Goal: Information Seeking & Learning: Understand process/instructions

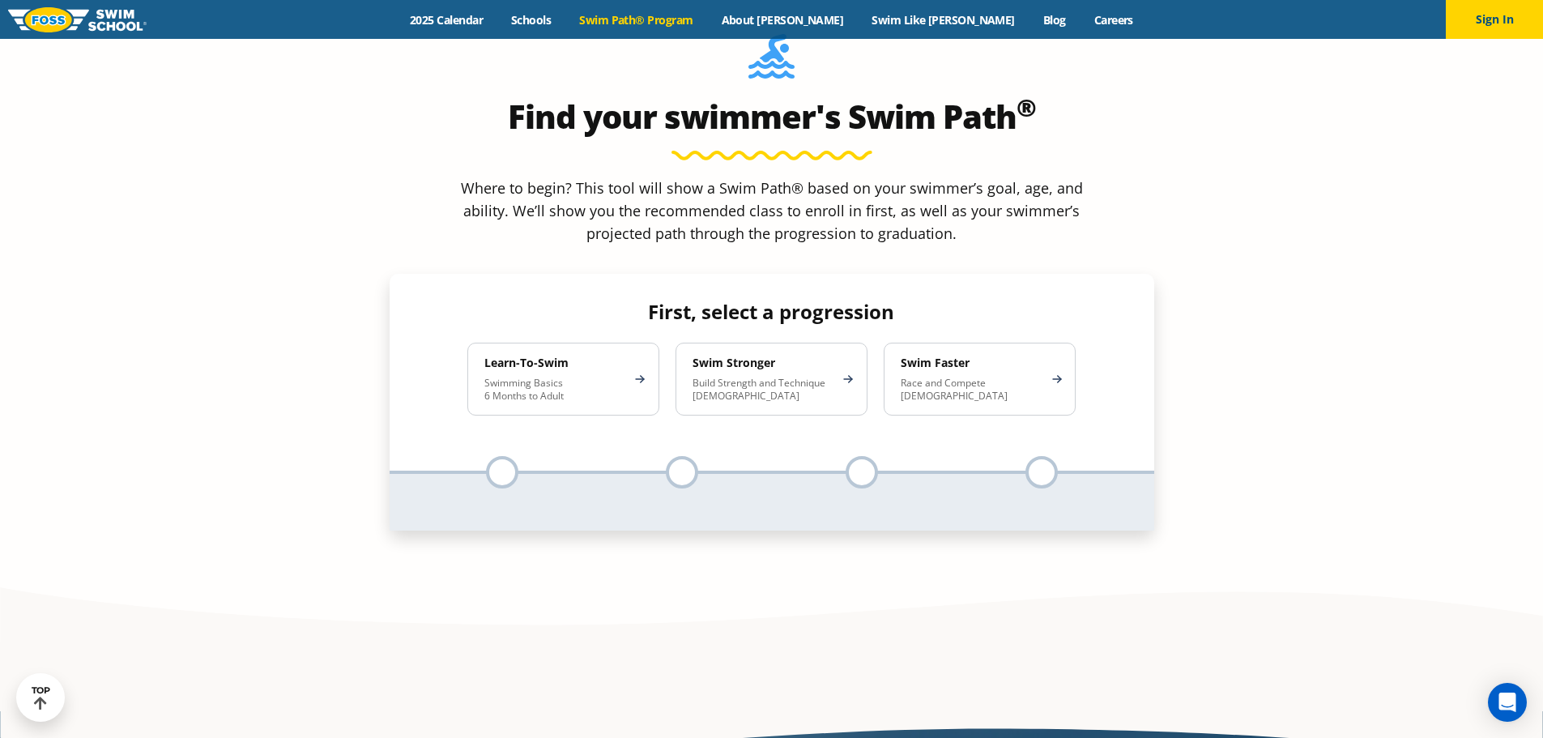
scroll to position [1539, 0]
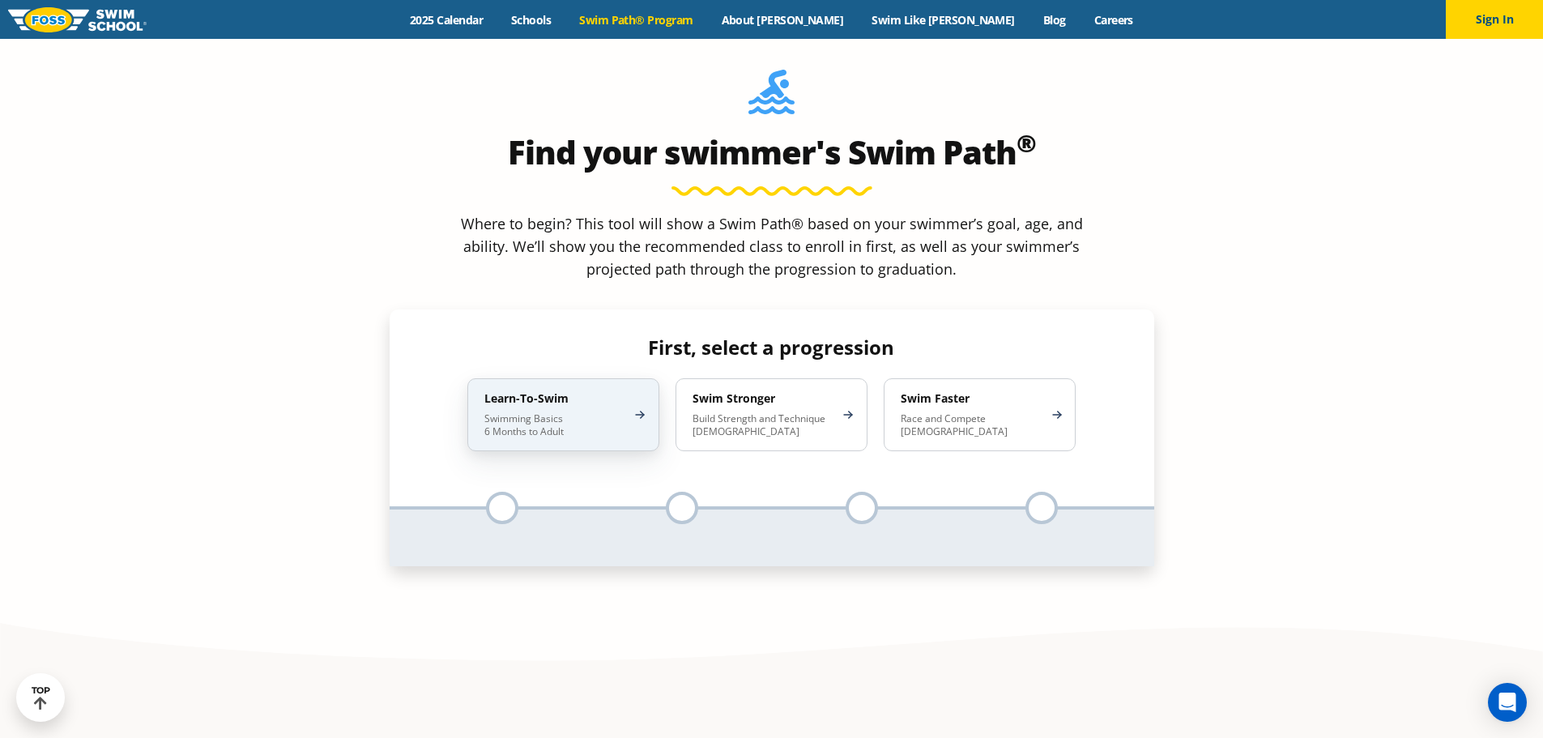
click at [561, 412] on p "Swimming Basics 6 Months to Adult" at bounding box center [555, 425] width 142 height 26
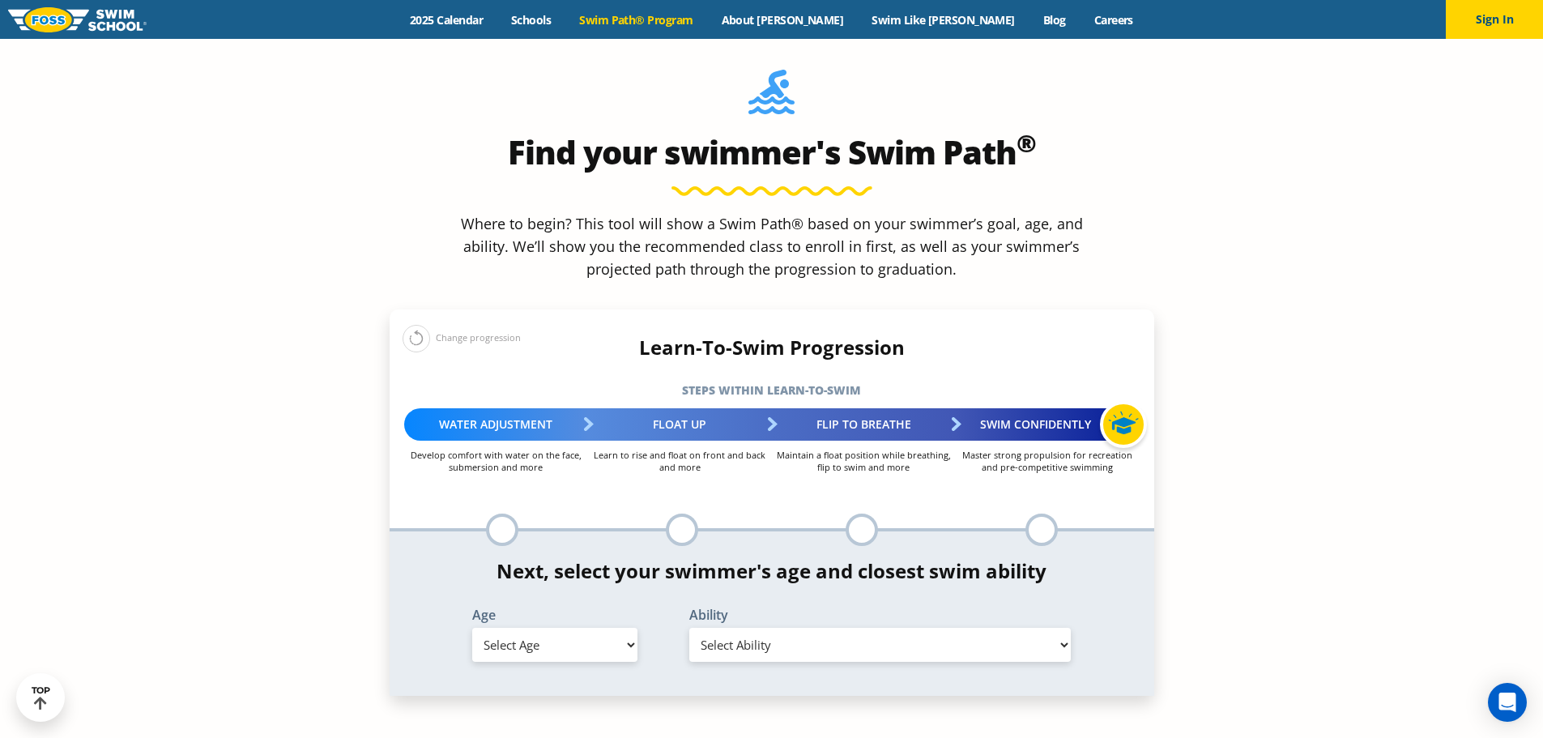
scroll to position [1620, 0]
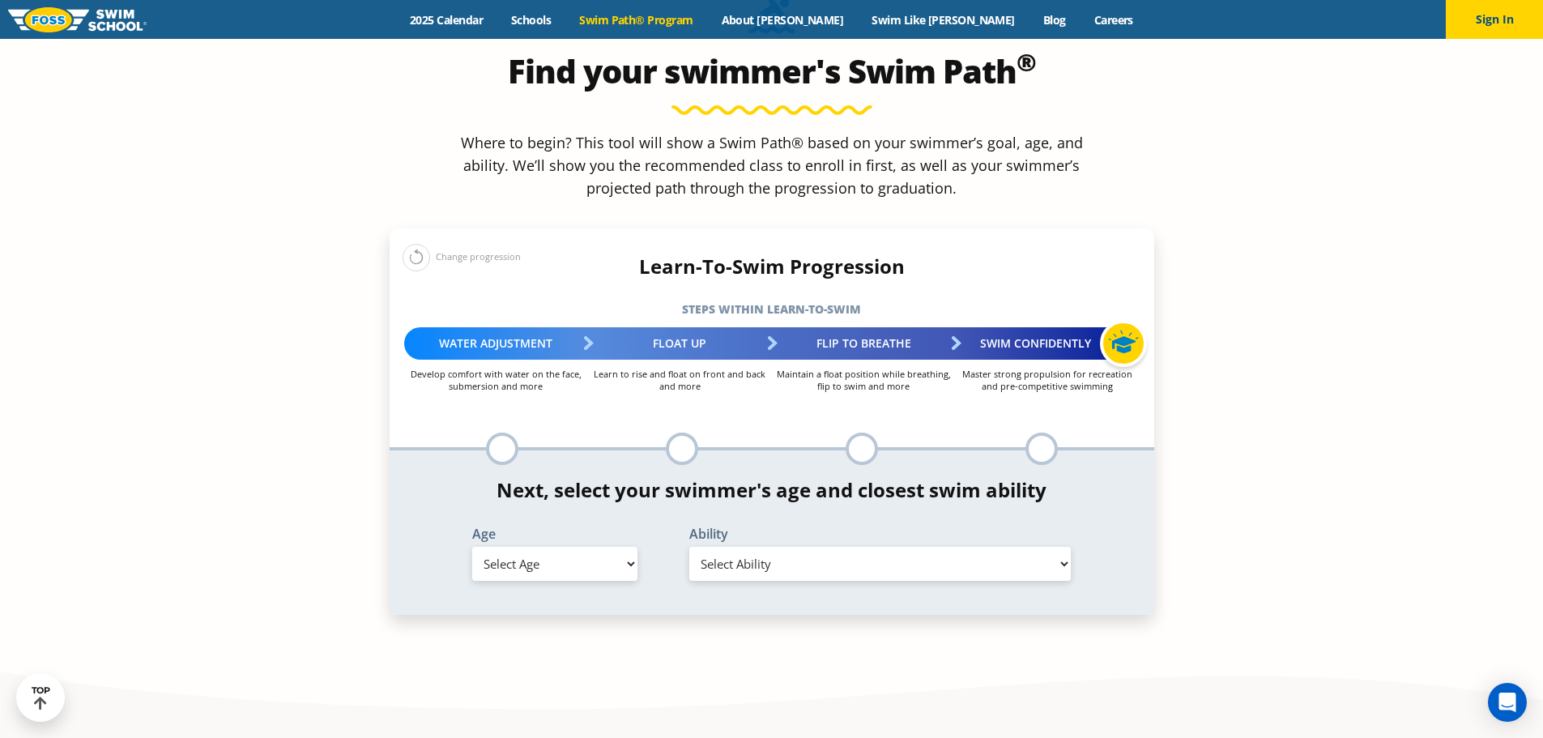
click at [561, 547] on select "Select Age [DEMOGRAPHIC_DATA] months - 1 year 1 year 2 years 3 years 4 years 5 …" at bounding box center [554, 564] width 165 height 34
select select "1-year"
click at [472, 547] on select "Select Age [DEMOGRAPHIC_DATA] months - 1 year 1 year 2 years 3 years 4 years 5 …" at bounding box center [554, 564] width 165 height 34
click at [839, 547] on select "Select Ability First in-water experience Comfortable with water poured over the…" at bounding box center [880, 564] width 382 height 34
select select "1-year-comfortable-with-water-poured-over-their-head-but-not-eyes-and-ears"
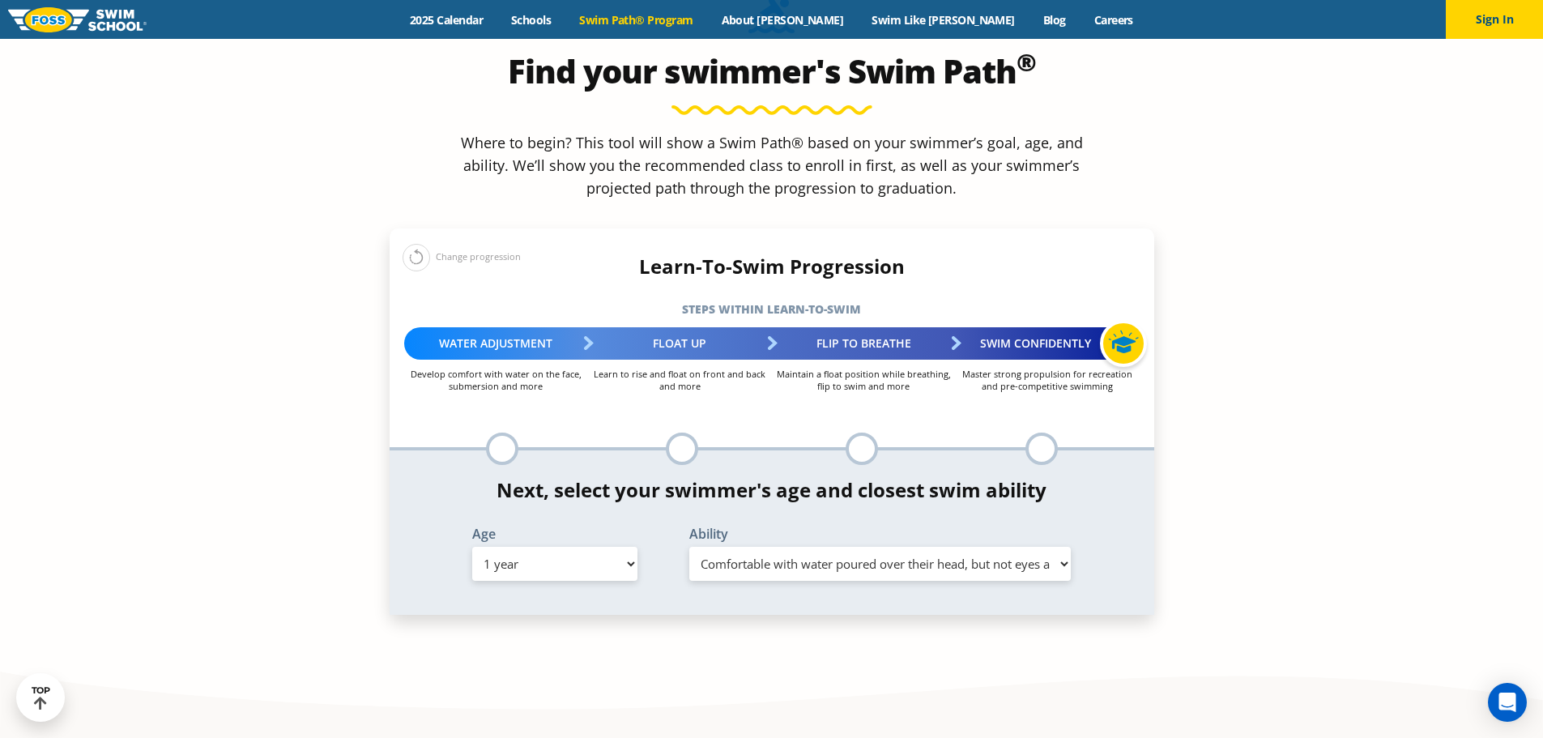
click at [689, 547] on select "Select Ability First in-water experience Comfortable with water poured over the…" at bounding box center [880, 564] width 382 height 34
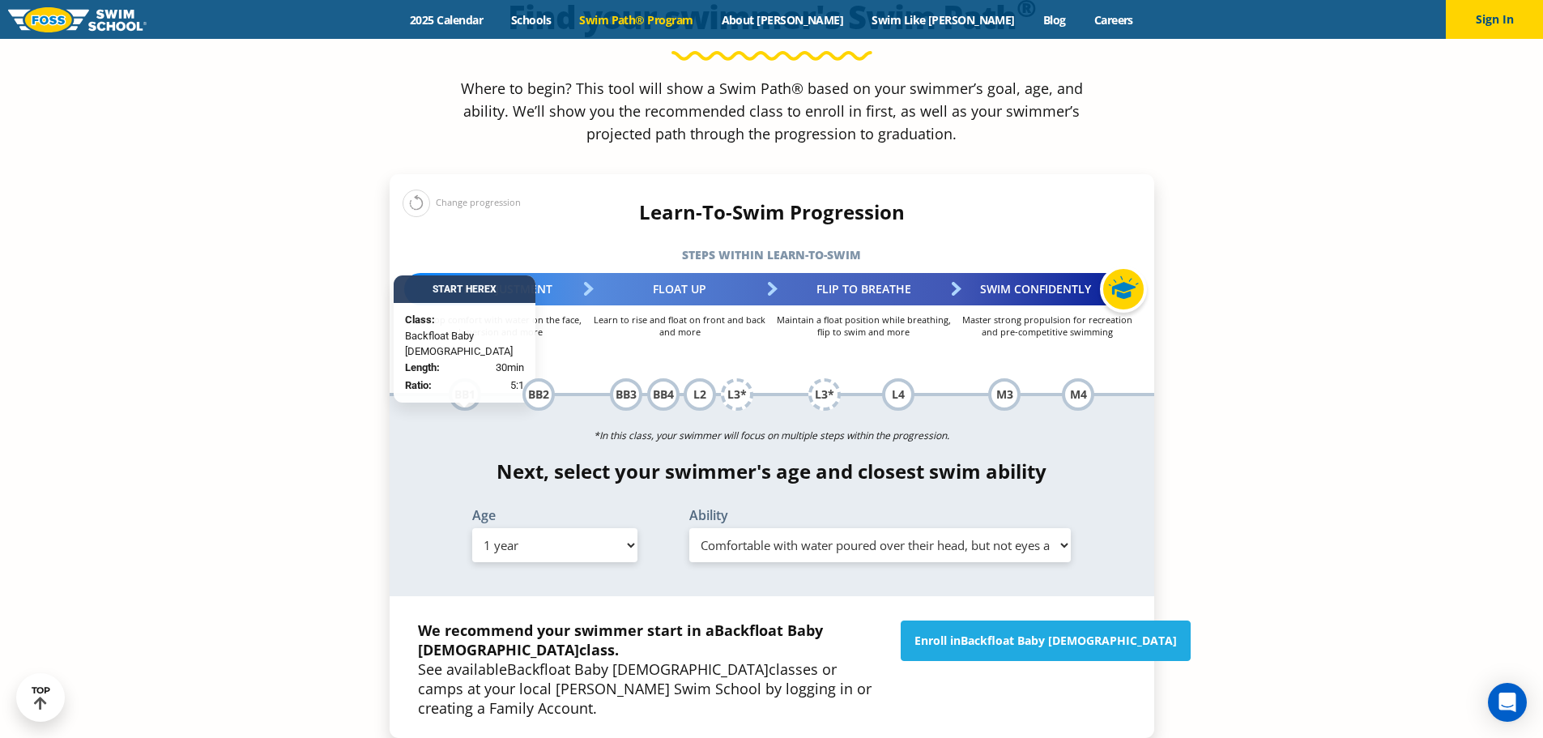
scroll to position [1701, 0]
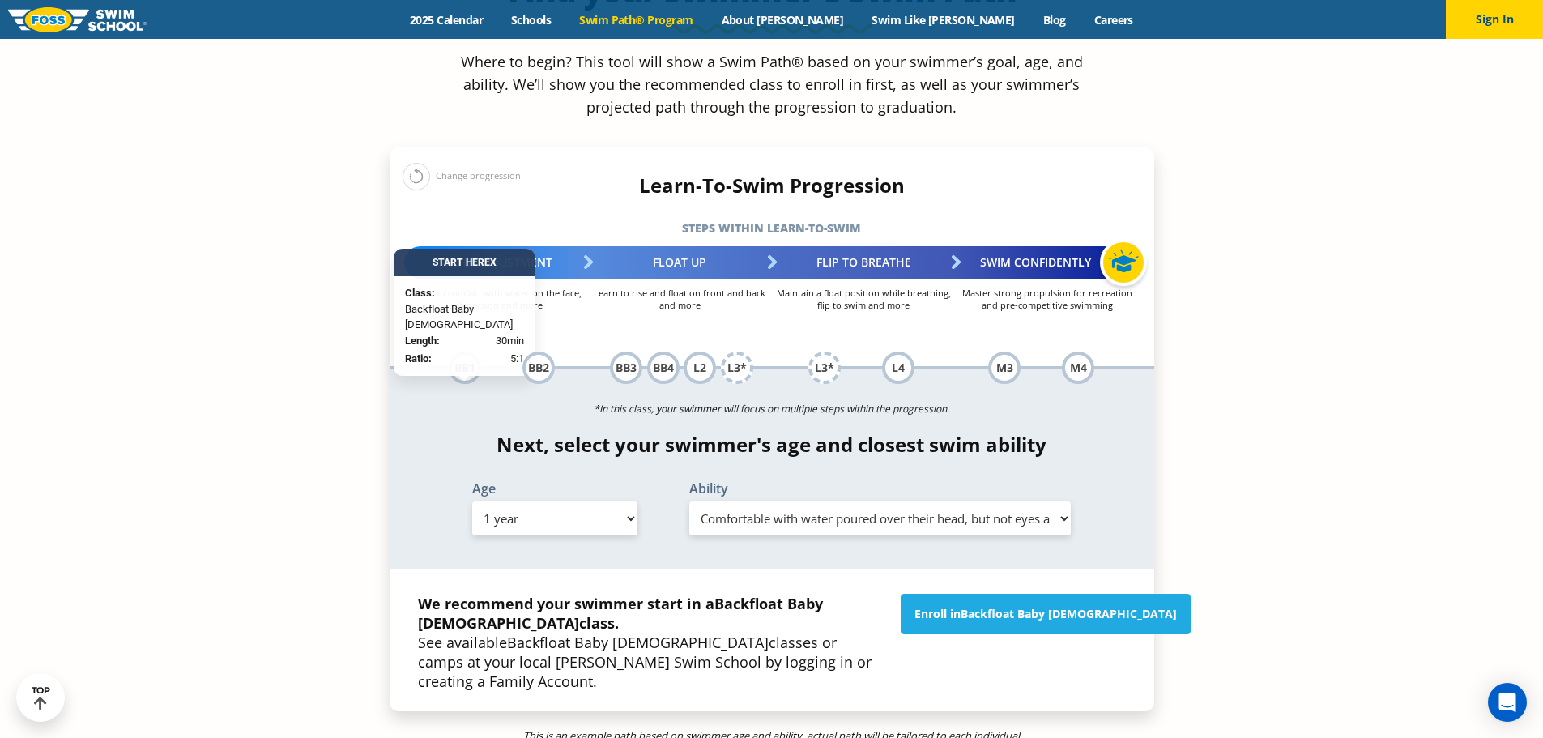
click at [488, 501] on select "Select Age [DEMOGRAPHIC_DATA] months - 1 year 1 year 2 years 3 years 4 years 5 …" at bounding box center [554, 518] width 165 height 34
select select "2-years"
click at [472, 501] on select "Select Age [DEMOGRAPHIC_DATA] months - 1 year 1 year 2 years 3 years 4 years 5 …" at bounding box center [554, 518] width 165 height 34
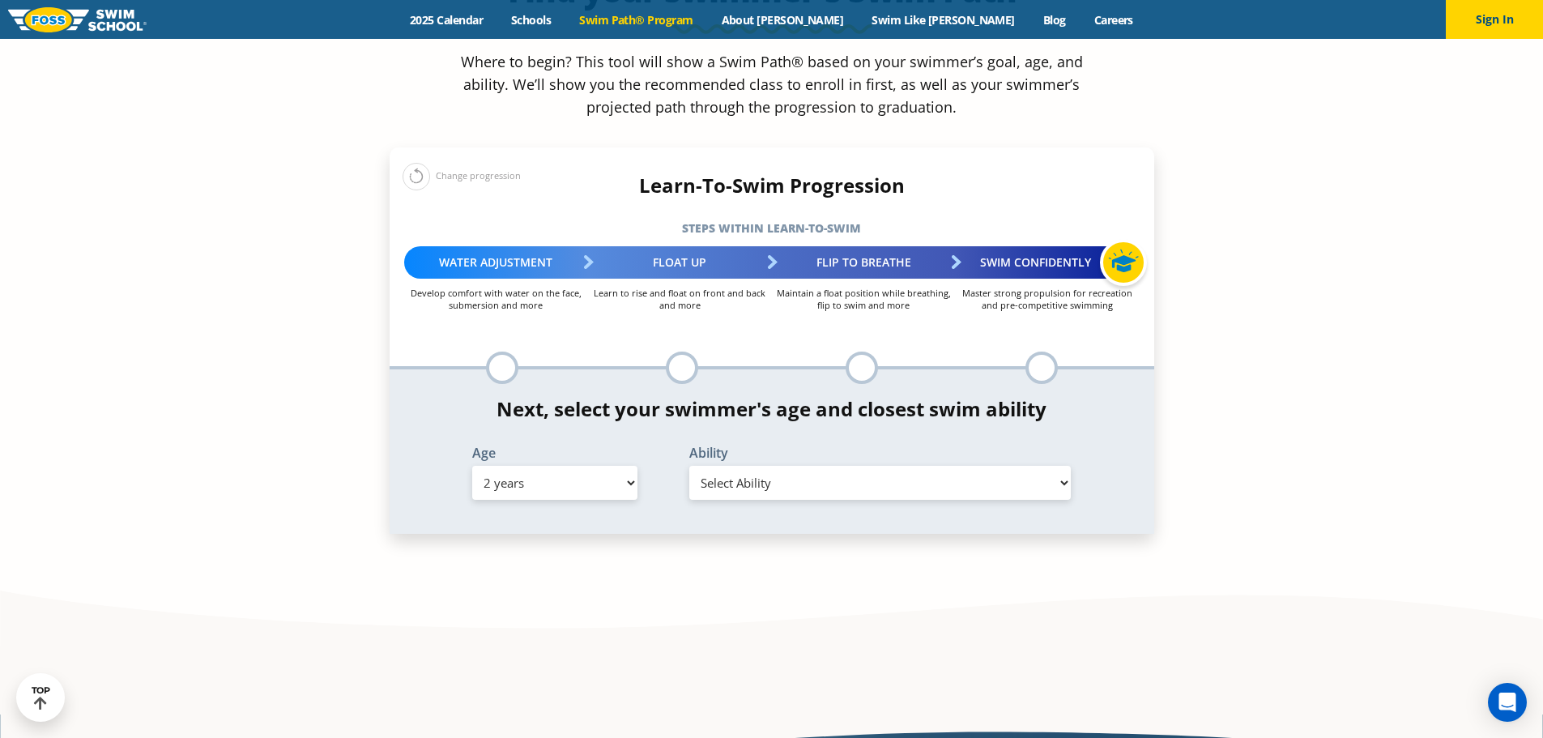
click at [898, 466] on select "Select Ability First in-water experience Comfortable with water poured over the…" at bounding box center [880, 483] width 382 height 34
select select "2-years-comfortable-with-water-poured-over-their-head-but-not-eyes-and-ears"
click at [689, 466] on select "Select Ability First in-water experience Comfortable with water poured over the…" at bounding box center [880, 483] width 382 height 34
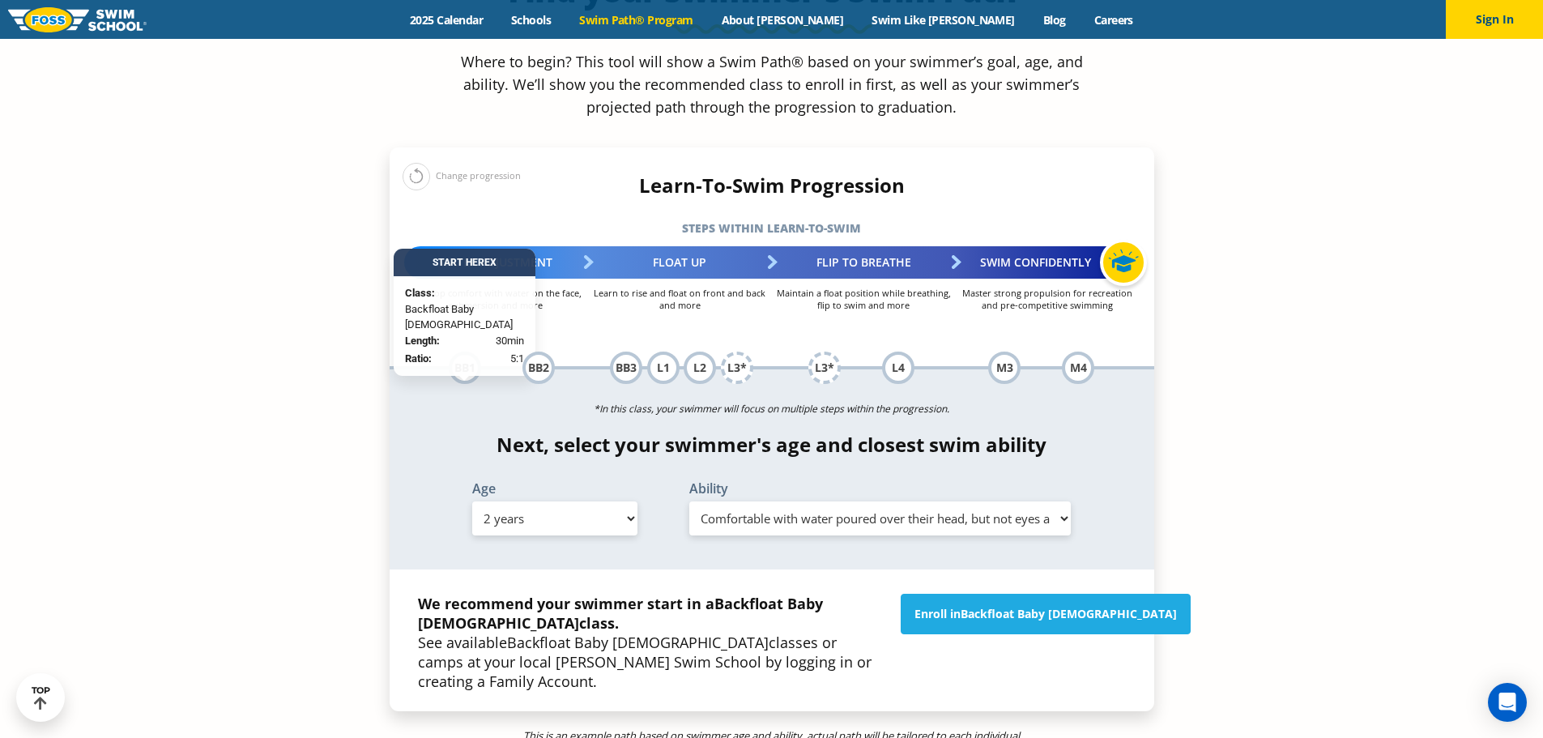
click at [550, 501] on select "Select Age [DEMOGRAPHIC_DATA] months - 1 year 1 year 2 years 3 years 4 years 5 …" at bounding box center [554, 518] width 165 height 34
select select "4-years"
click at [472, 501] on select "Select Age [DEMOGRAPHIC_DATA] months - 1 year 1 year 2 years 3 years 4 years 5 …" at bounding box center [554, 518] width 165 height 34
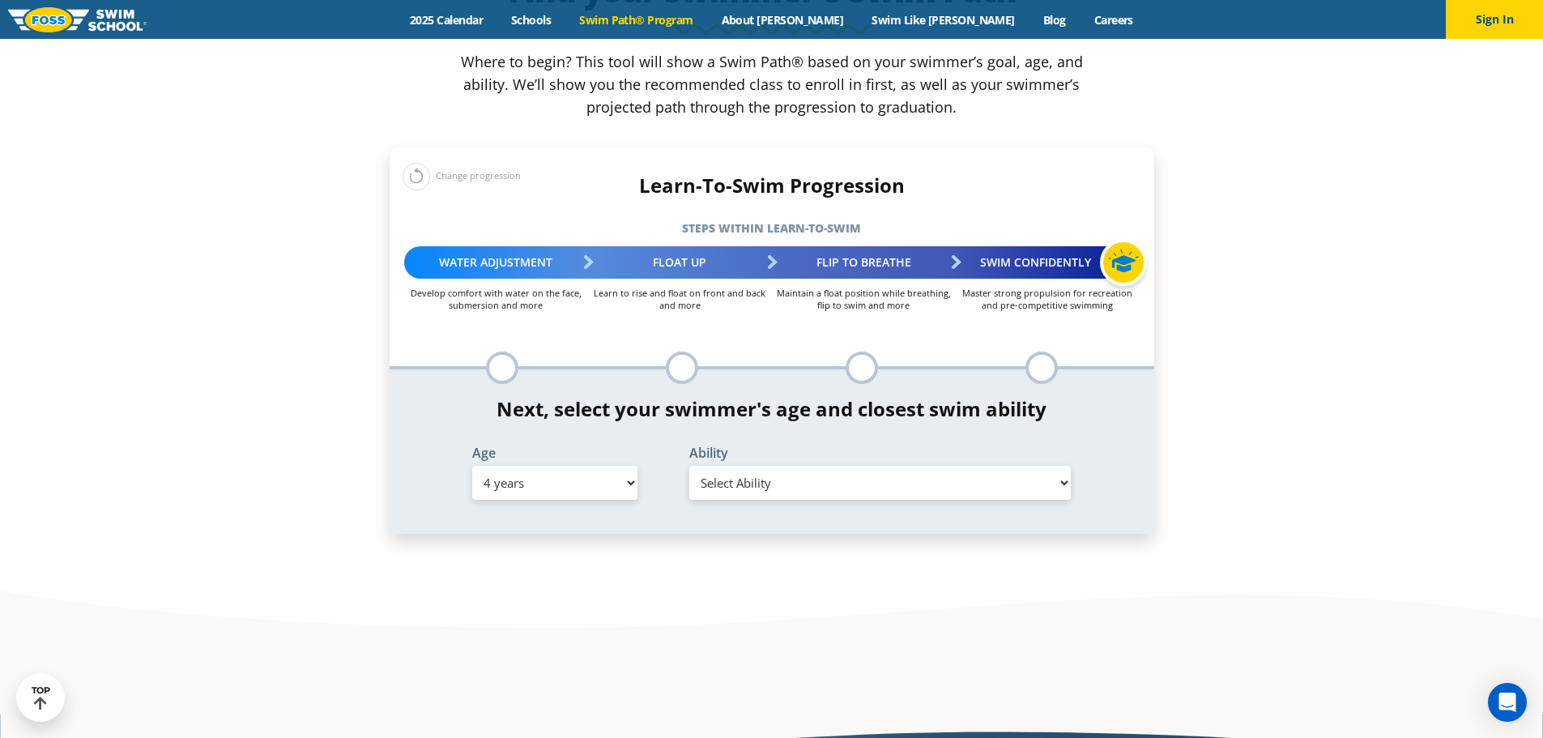
click at [864, 466] on select "Select Ability First in-water experience When in the water, reliant on a life j…" at bounding box center [880, 483] width 382 height 34
click at [689, 466] on select "Select Ability First in-water experience When in the water, reliant on a life j…" at bounding box center [880, 483] width 382 height 34
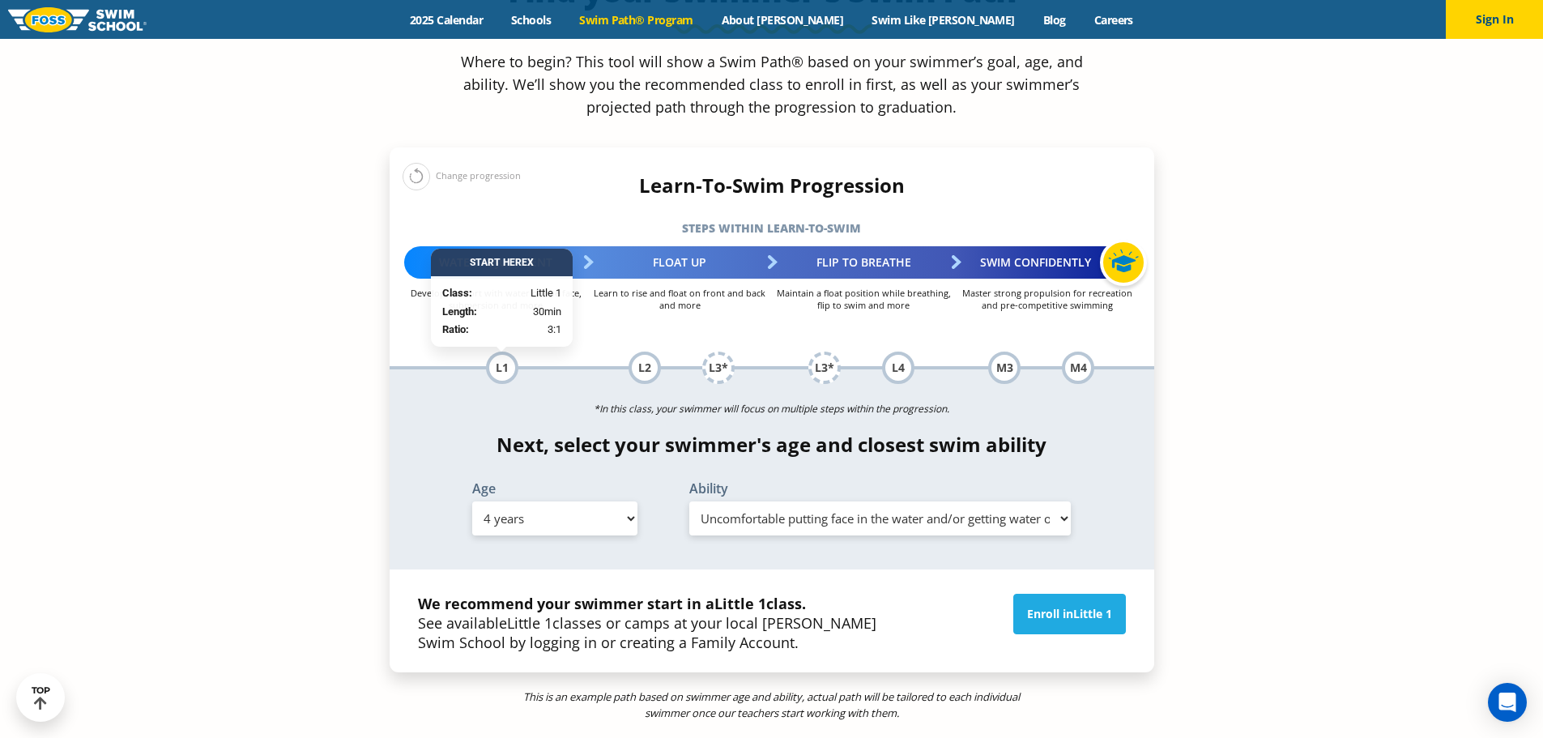
click at [983, 501] on select "Select Ability First in-water experience When in the water, reliant on a life j…" at bounding box center [880, 518] width 382 height 34
click at [689, 501] on select "Select Ability First in-water experience When in the water, reliant on a life j…" at bounding box center [880, 518] width 382 height 34
click at [958, 501] on select "Select Ability First in-water experience When in the water, reliant on a life j…" at bounding box center [880, 518] width 382 height 34
click at [689, 501] on select "Select Ability First in-water experience When in the water, reliant on a life j…" at bounding box center [880, 518] width 382 height 34
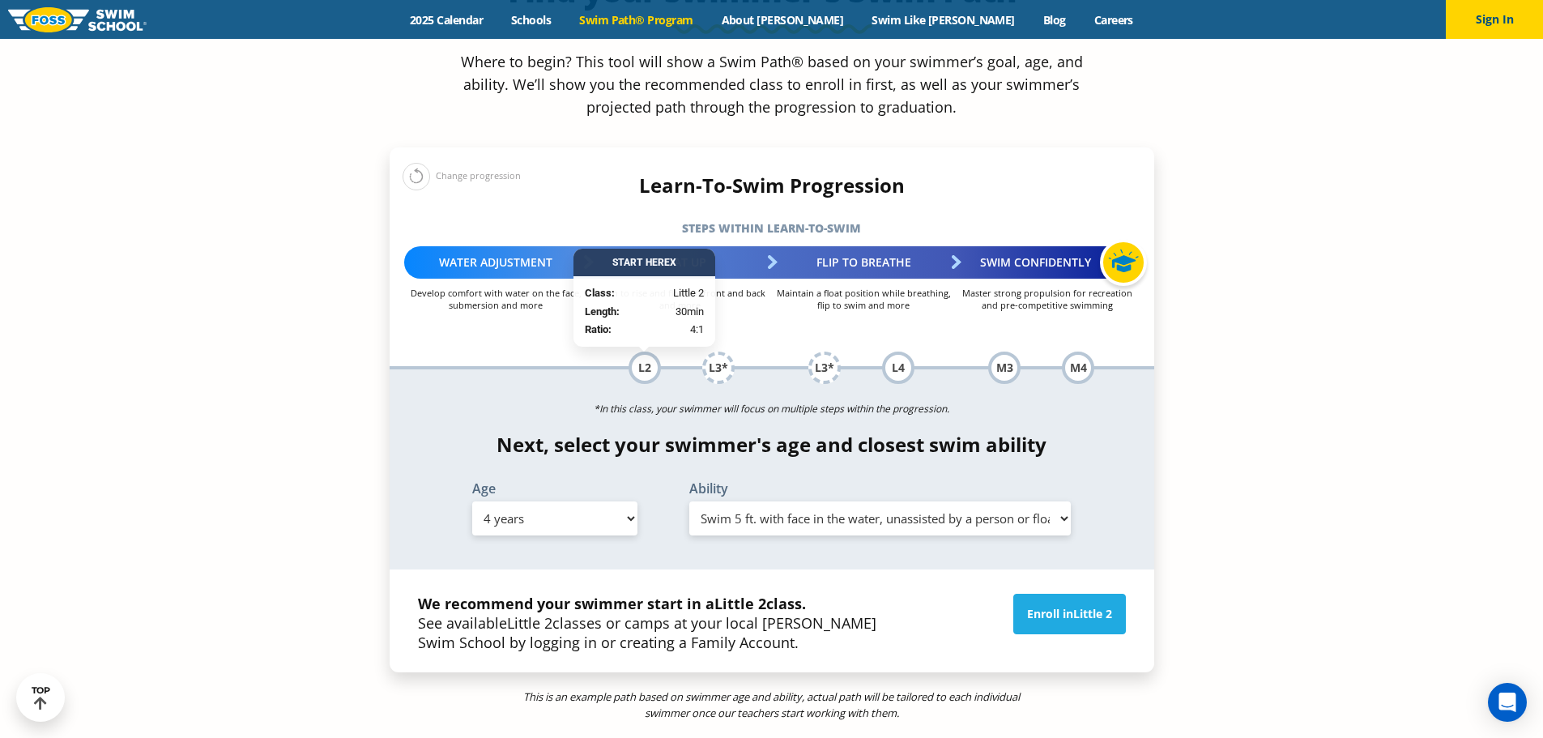
click at [956, 501] on select "Select Ability First in-water experience When in the water, reliant on a life j…" at bounding box center [880, 518] width 382 height 34
click at [689, 501] on select "Select Ability First in-water experience When in the water, reliant on a life j…" at bounding box center [880, 518] width 382 height 34
click at [949, 482] on div "Ability Select Ability First in-water experience When in the water, reliant on …" at bounding box center [880, 511] width 434 height 59
click at [953, 501] on select "Select Ability First in-water experience When in the water, reliant on a life j…" at bounding box center [880, 518] width 382 height 34
select select "4-years-uncomfortable-putting-face-in-the-water-andor-getting-water-on-ears-whi…"
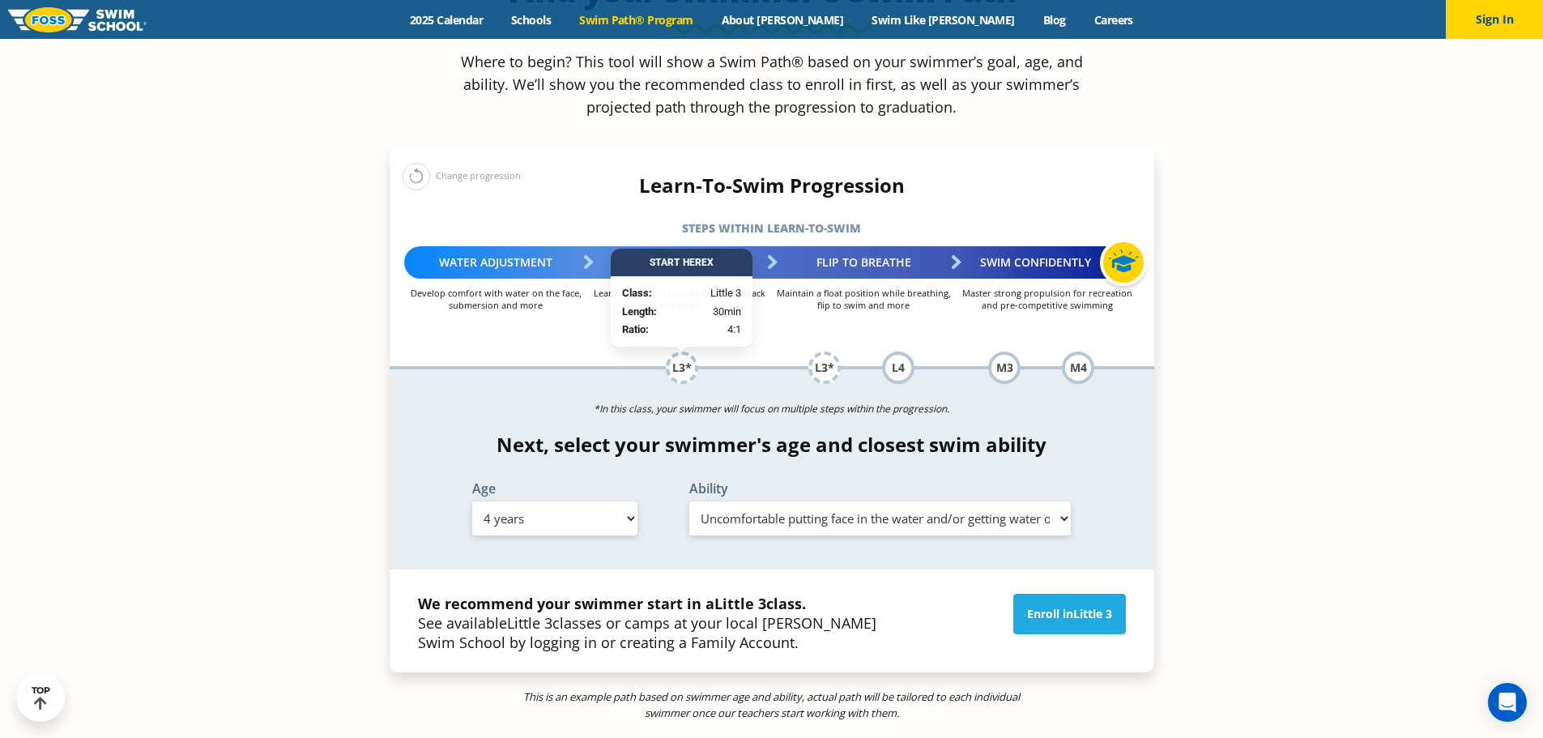
click at [689, 501] on select "Select Ability First in-water experience When in the water, reliant on a life j…" at bounding box center [880, 518] width 382 height 34
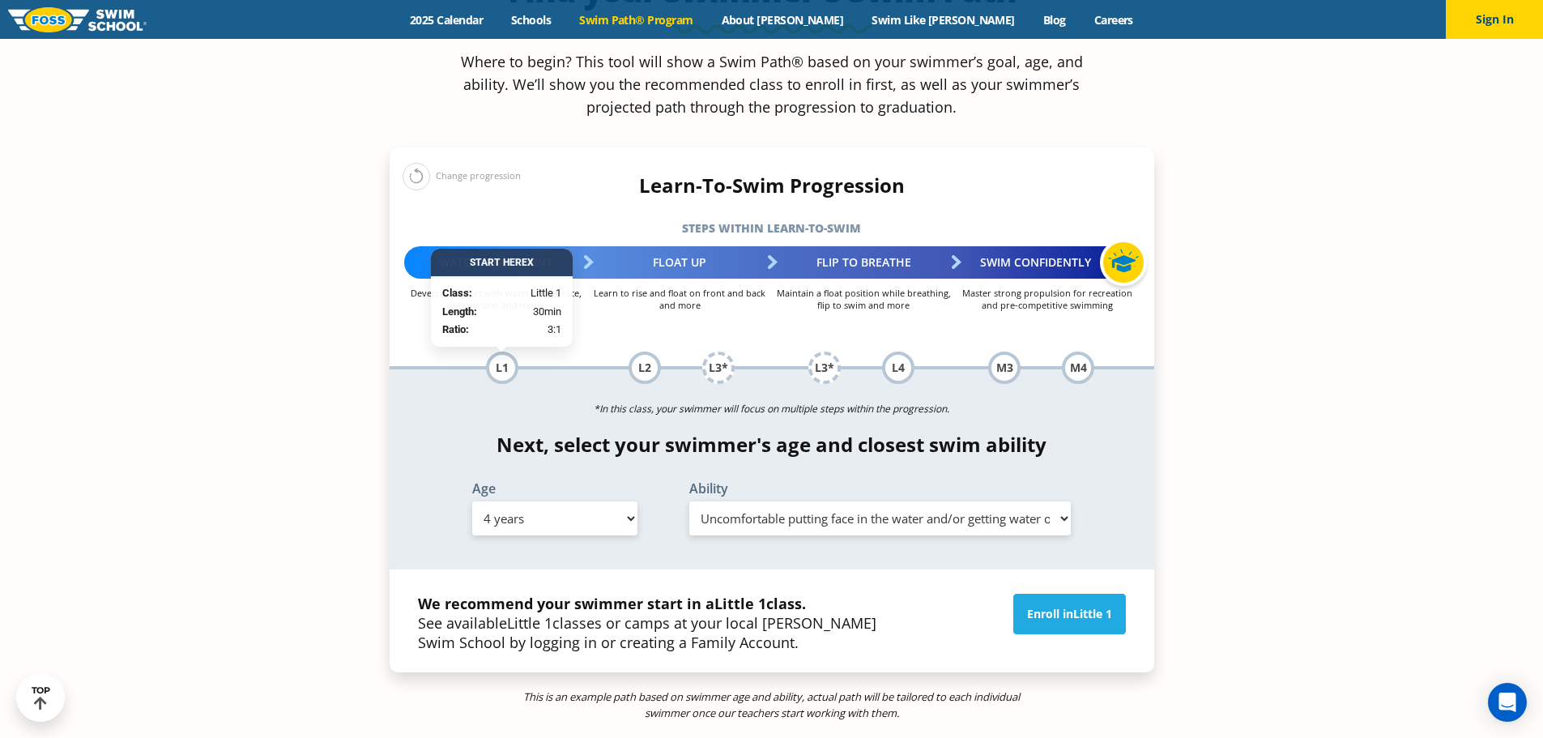
click at [341, 400] on section "Find your swimmer's Swim Path ® Where to begin? This tool will show a Swim Path…" at bounding box center [771, 376] width 1543 height 1051
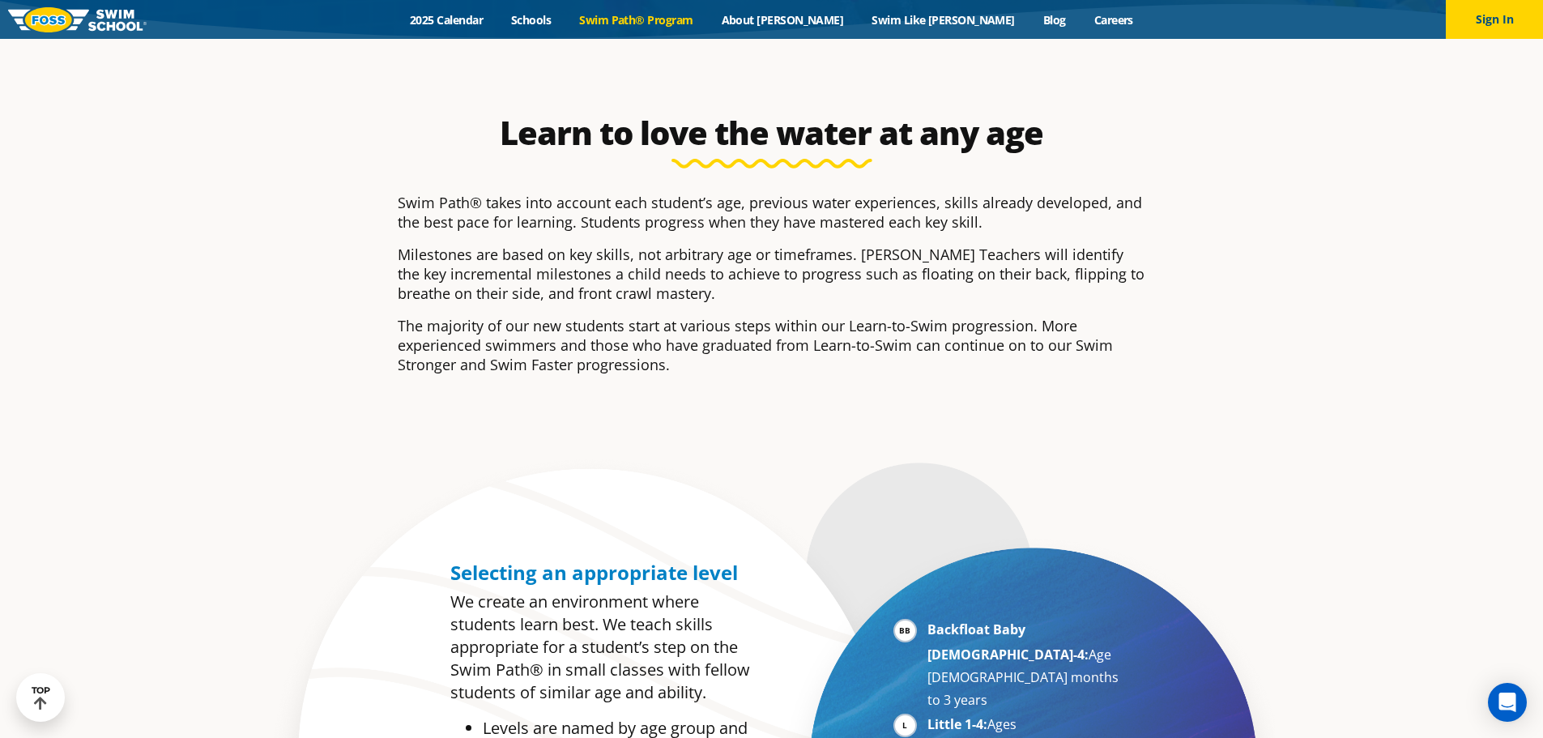
scroll to position [216, 0]
